Goal: Check status: Check status

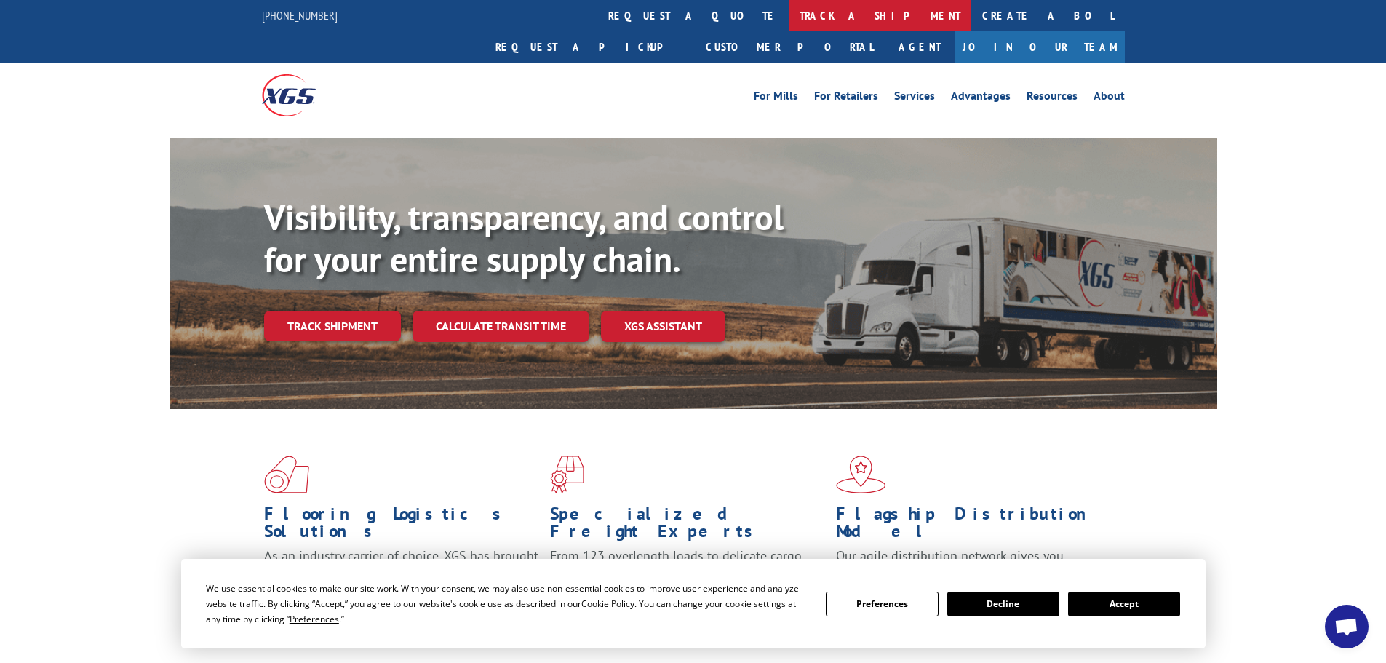
click at [788, 14] on link "track a shipment" at bounding box center [879, 15] width 183 height 31
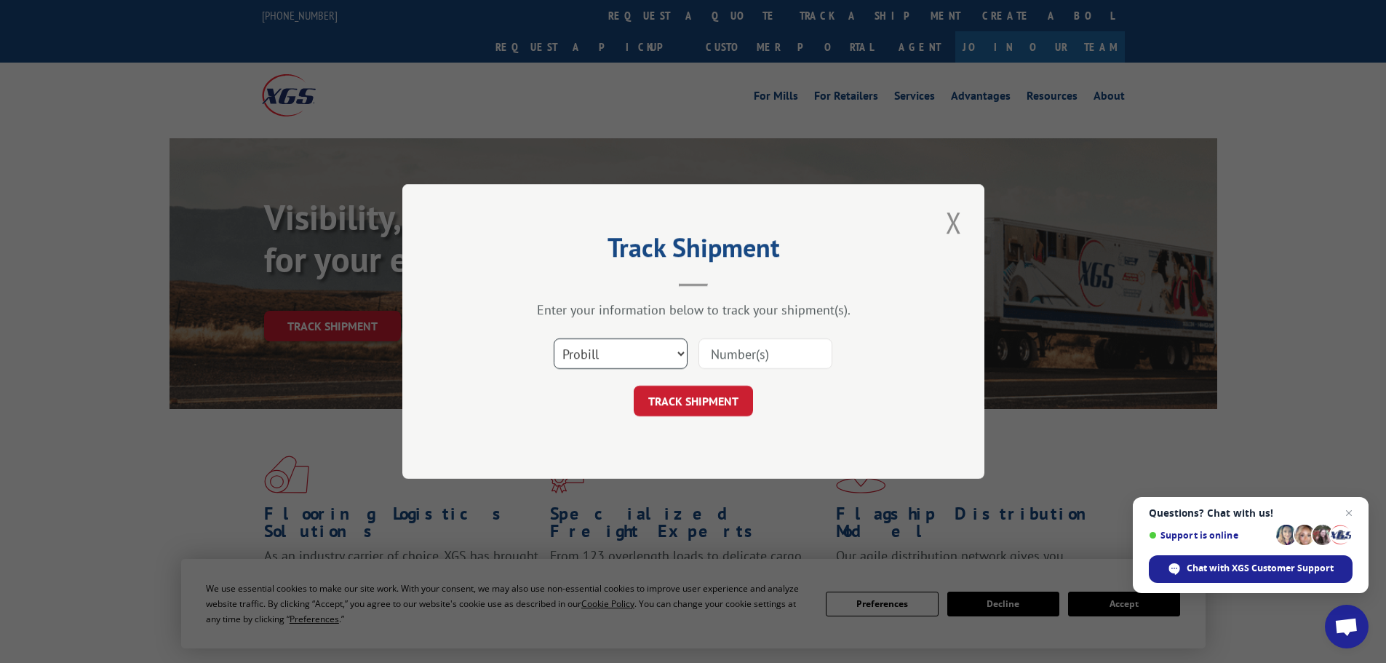
click at [620, 361] on select "Select category... Probill BOL PO" at bounding box center [621, 353] width 134 height 31
select select "bol"
click at [554, 338] on select "Select category... Probill BOL PO" at bounding box center [621, 353] width 134 height 31
click at [768, 349] on input at bounding box center [765, 353] width 134 height 31
paste input "5951914"
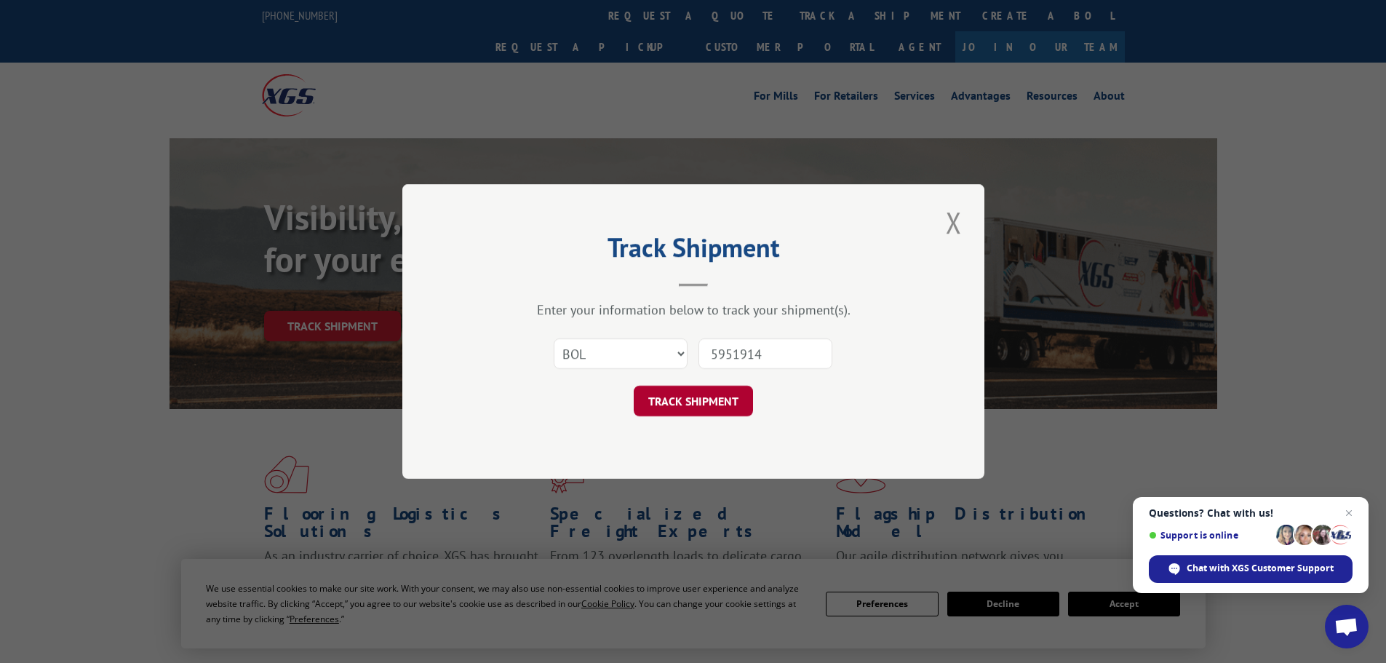
type input "5951914"
click at [692, 391] on button "TRACK SHIPMENT" at bounding box center [693, 400] width 119 height 31
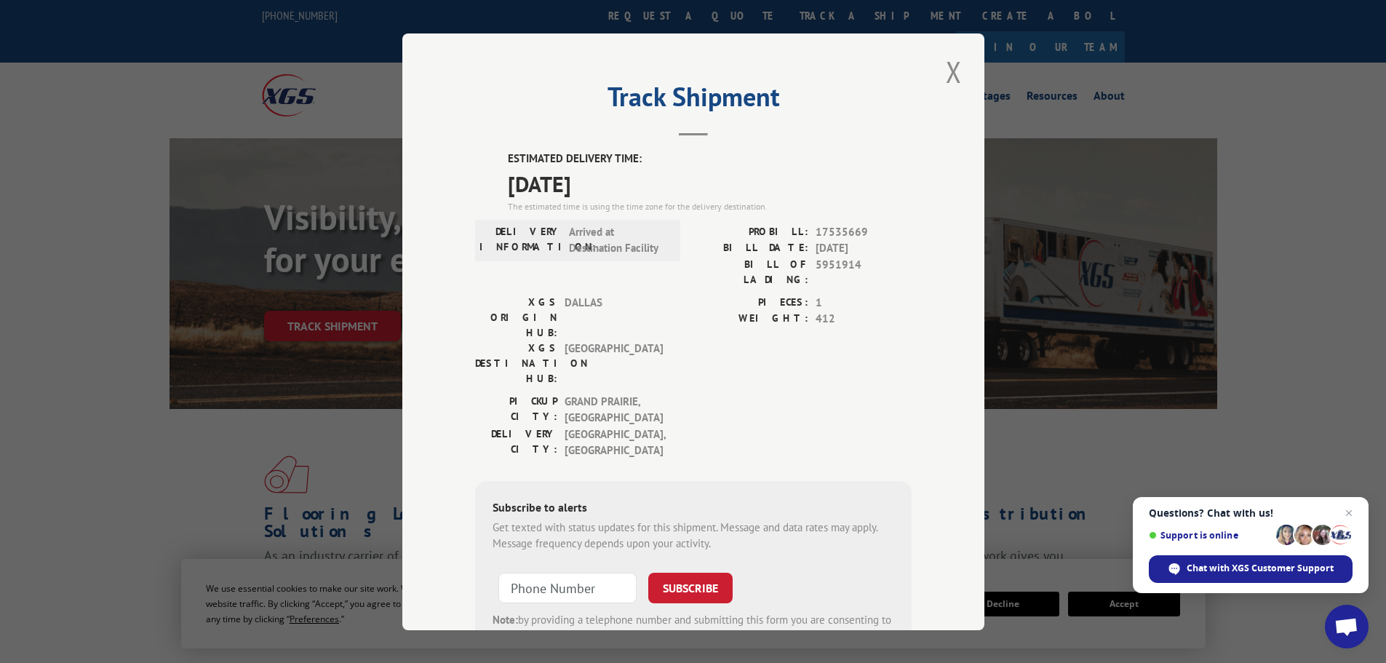
click at [724, 393] on div "[GEOGRAPHIC_DATA]: [GEOGRAPHIC_DATA] , [GEOGRAPHIC_DATA]: [GEOGRAPHIC_DATA] , […" at bounding box center [693, 429] width 436 height 73
